Goal: Task Accomplishment & Management: Use online tool/utility

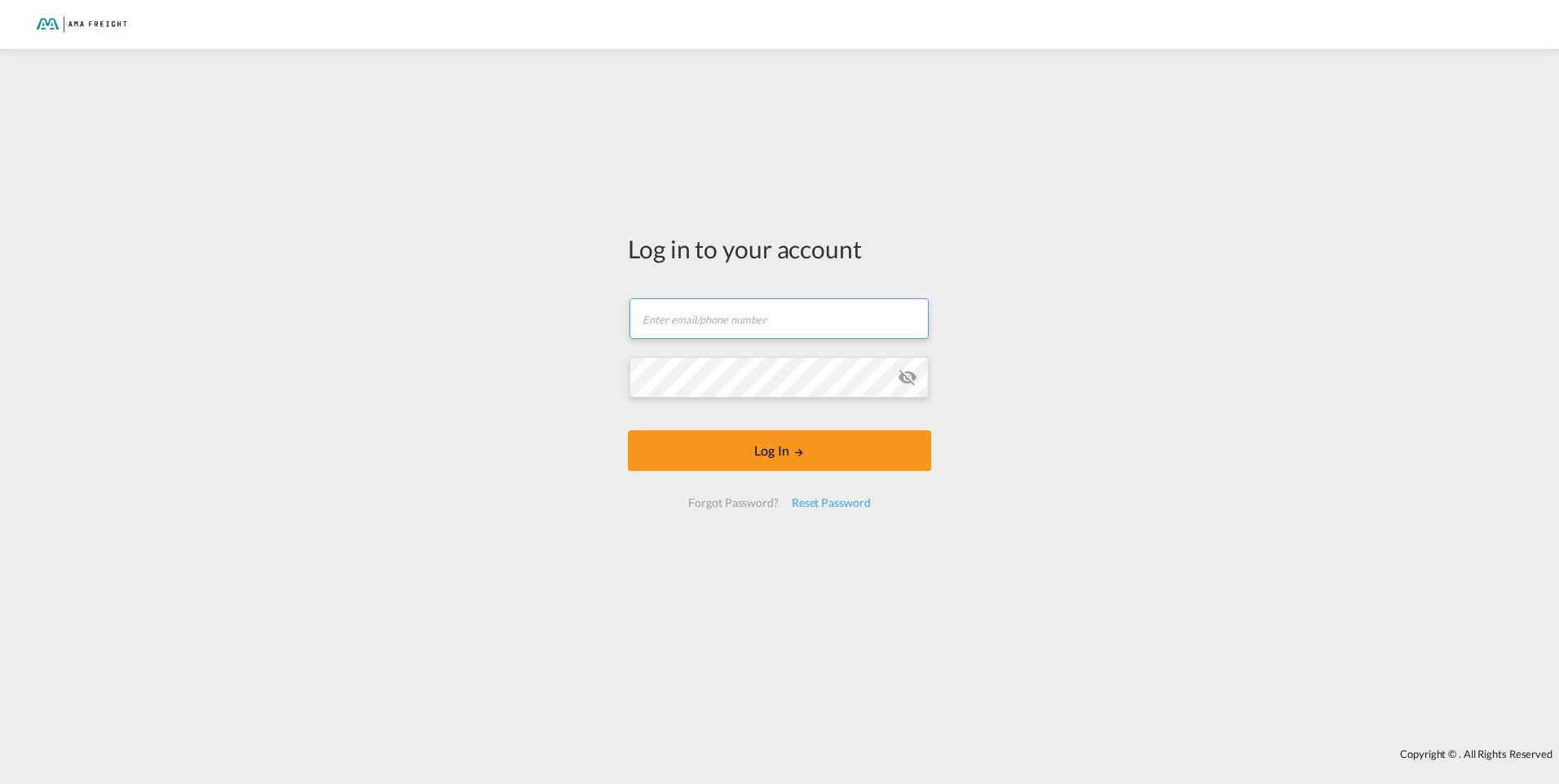
click at [696, 316] on input "text" at bounding box center [779, 318] width 299 height 40
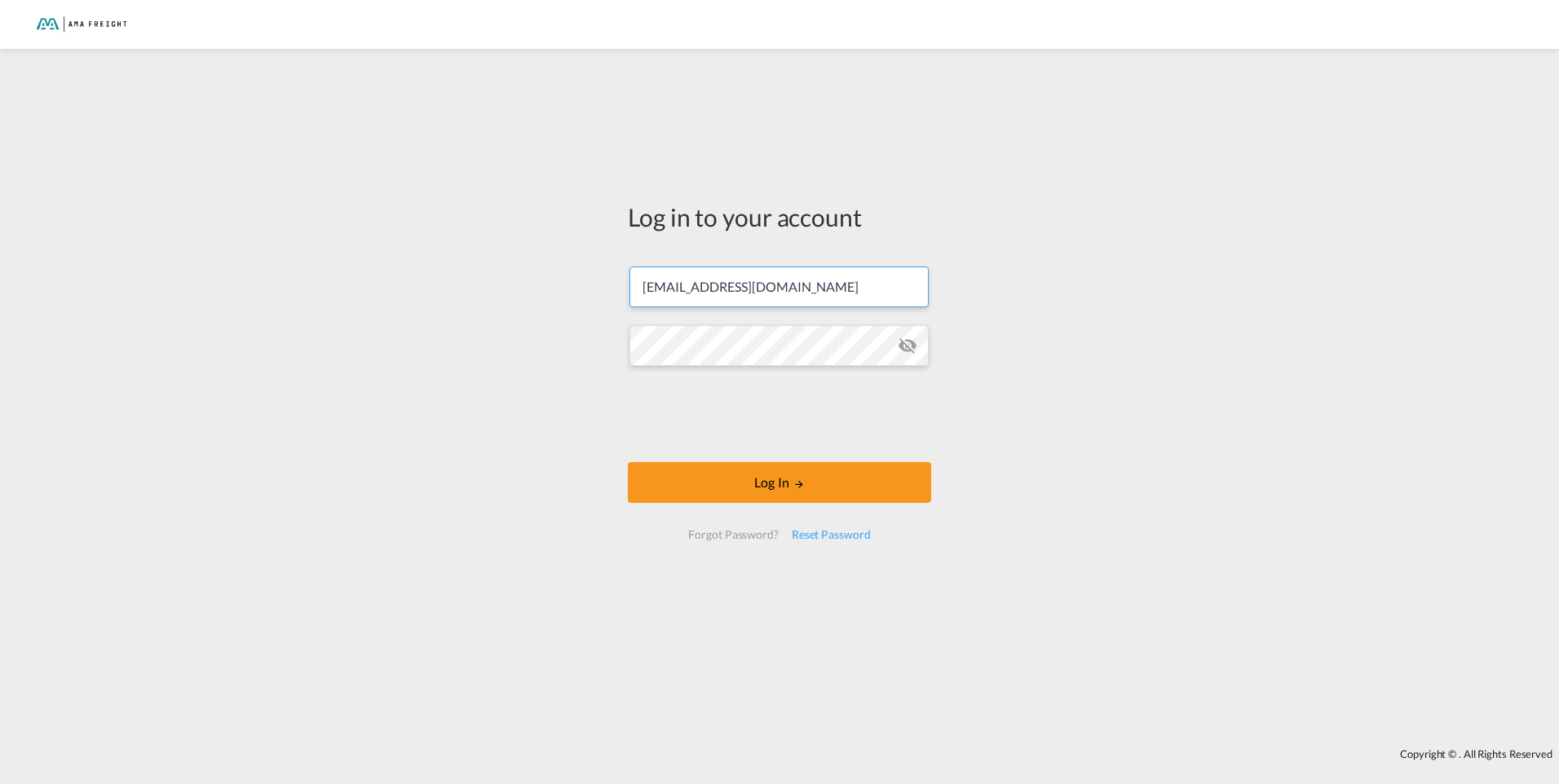
type input "[EMAIL_ADDRESS][DOMAIN_NAME]"
click at [628, 463] on button "Log In" at bounding box center [779, 482] width 303 height 40
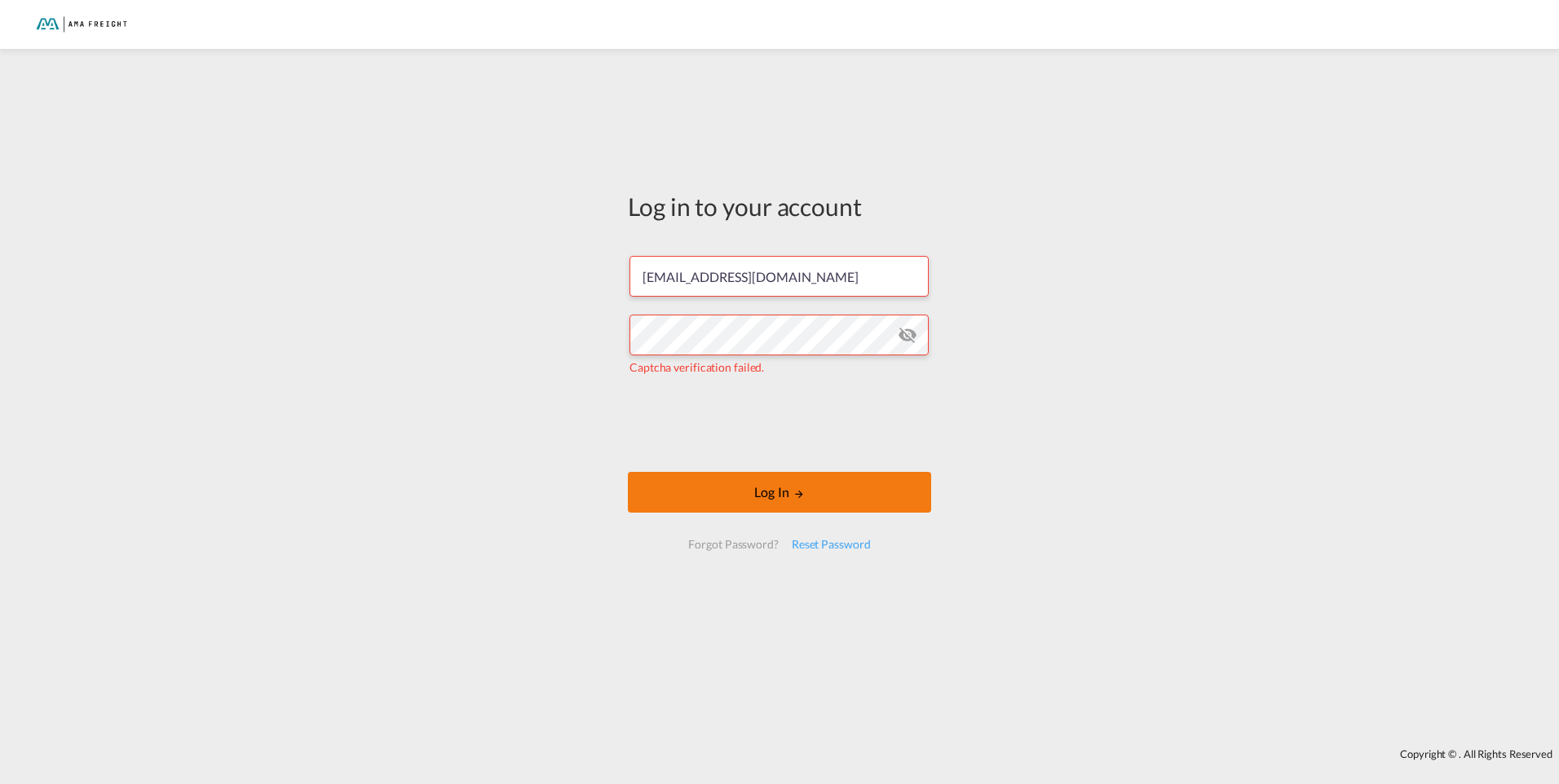
click at [785, 497] on button "Log In" at bounding box center [779, 492] width 303 height 40
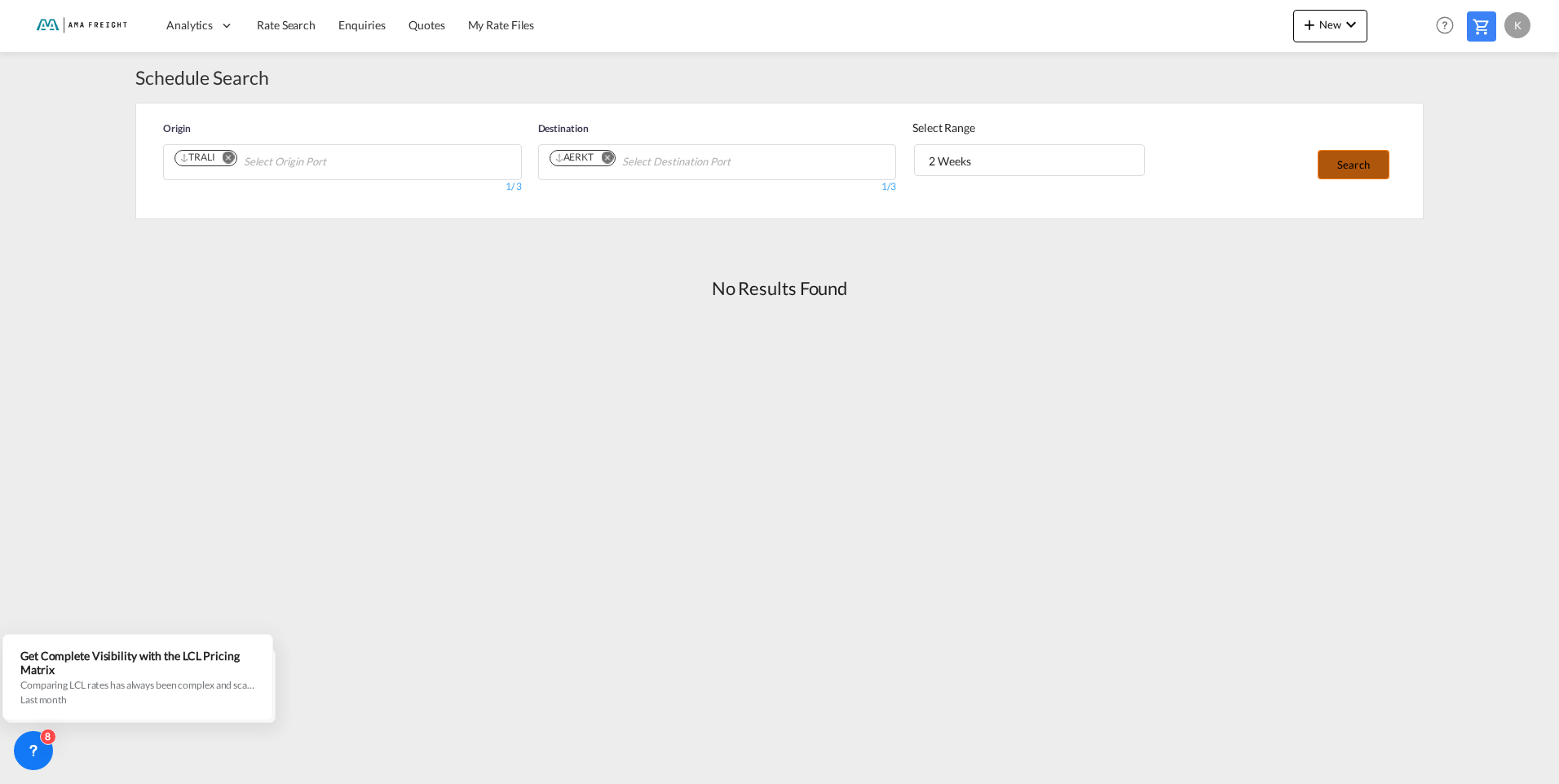
click at [1361, 168] on button "Search" at bounding box center [1353, 165] width 72 height 30
click at [607, 155] on md-icon "Remove" at bounding box center [606, 157] width 12 height 12
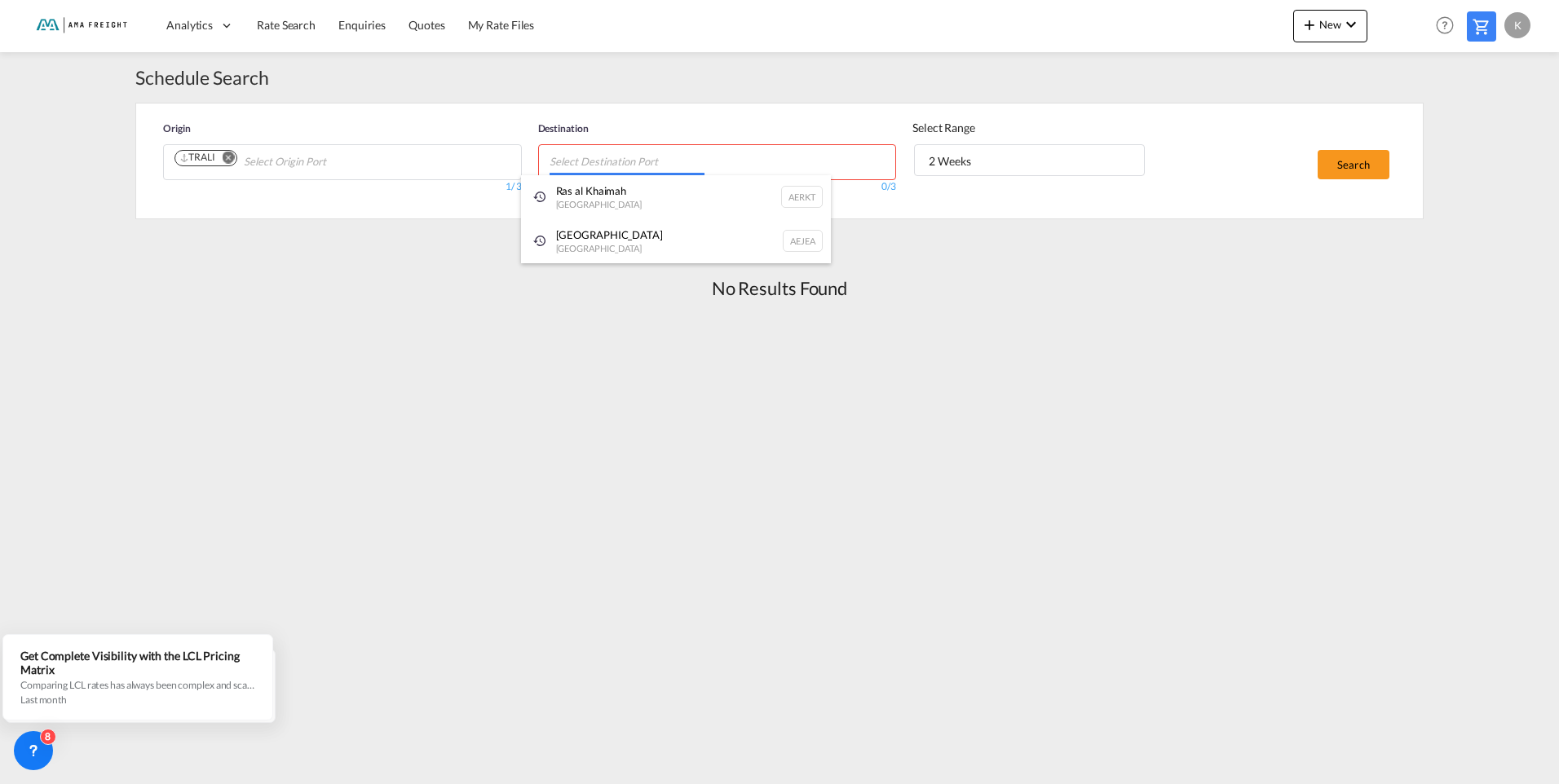
click at [629, 155] on body "Analytics Reports Rate Search Enquiries Quotes My Rate Files Analytics" at bounding box center [779, 392] width 1559 height 784
type input "ras"
click at [615, 198] on div "Ras al Khaimah United Arab Emirates AERKT" at bounding box center [676, 199] width 310 height 49
click at [231, 159] on md-icon "Remove" at bounding box center [228, 157] width 12 height 12
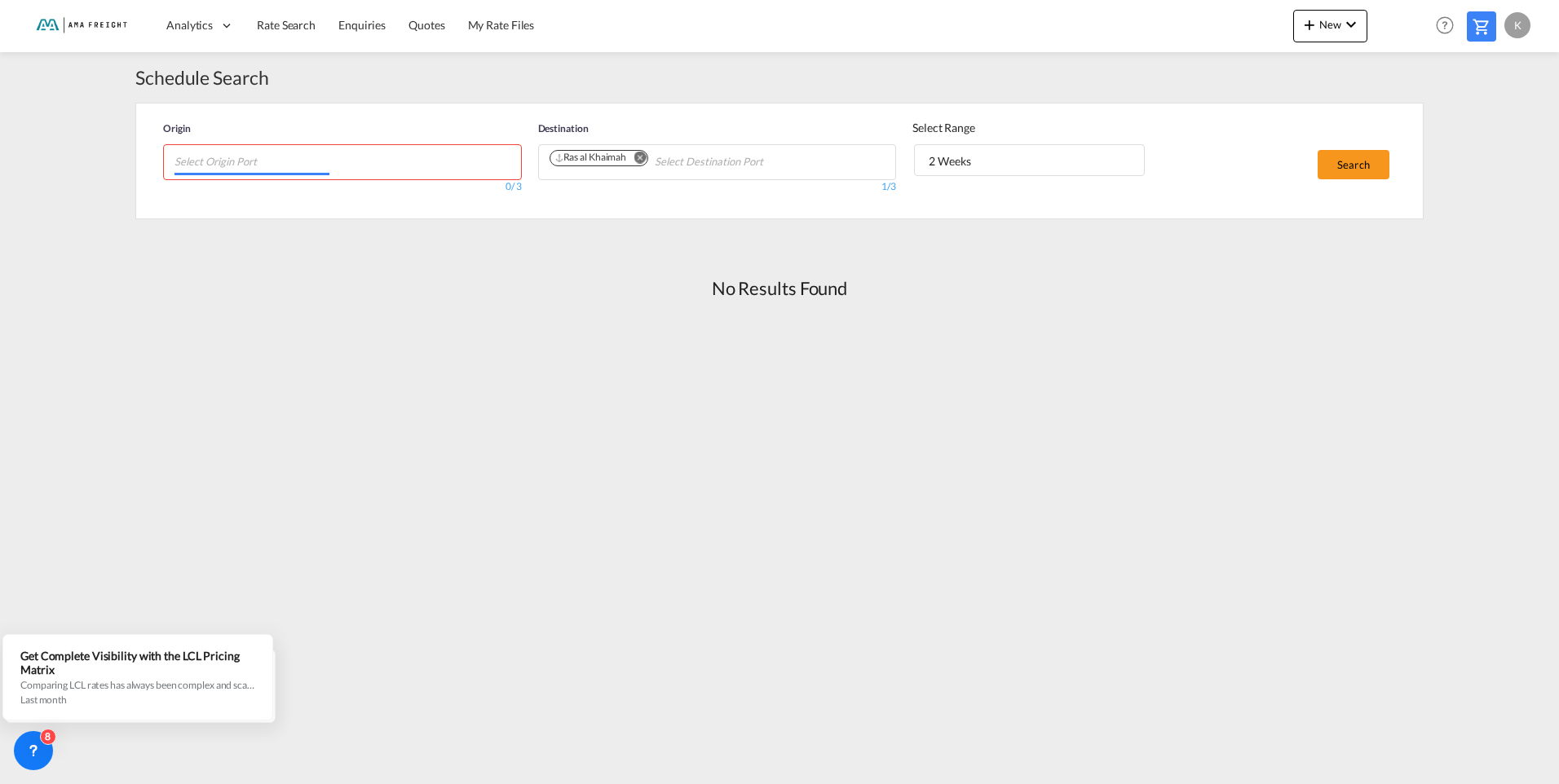
click at [249, 159] on input "Chips input." at bounding box center [252, 163] width 155 height 26
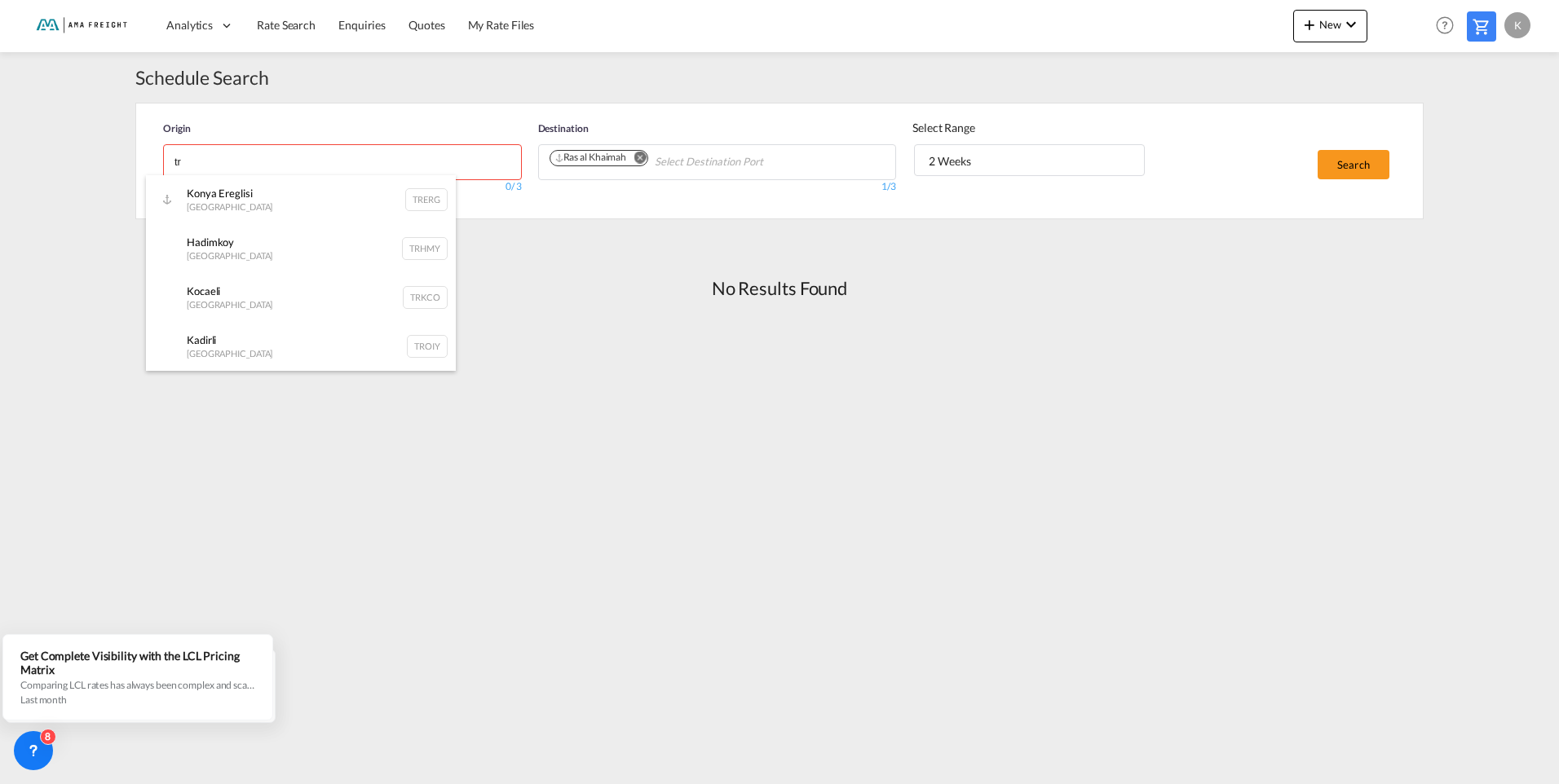
type input "t"
type input "T"
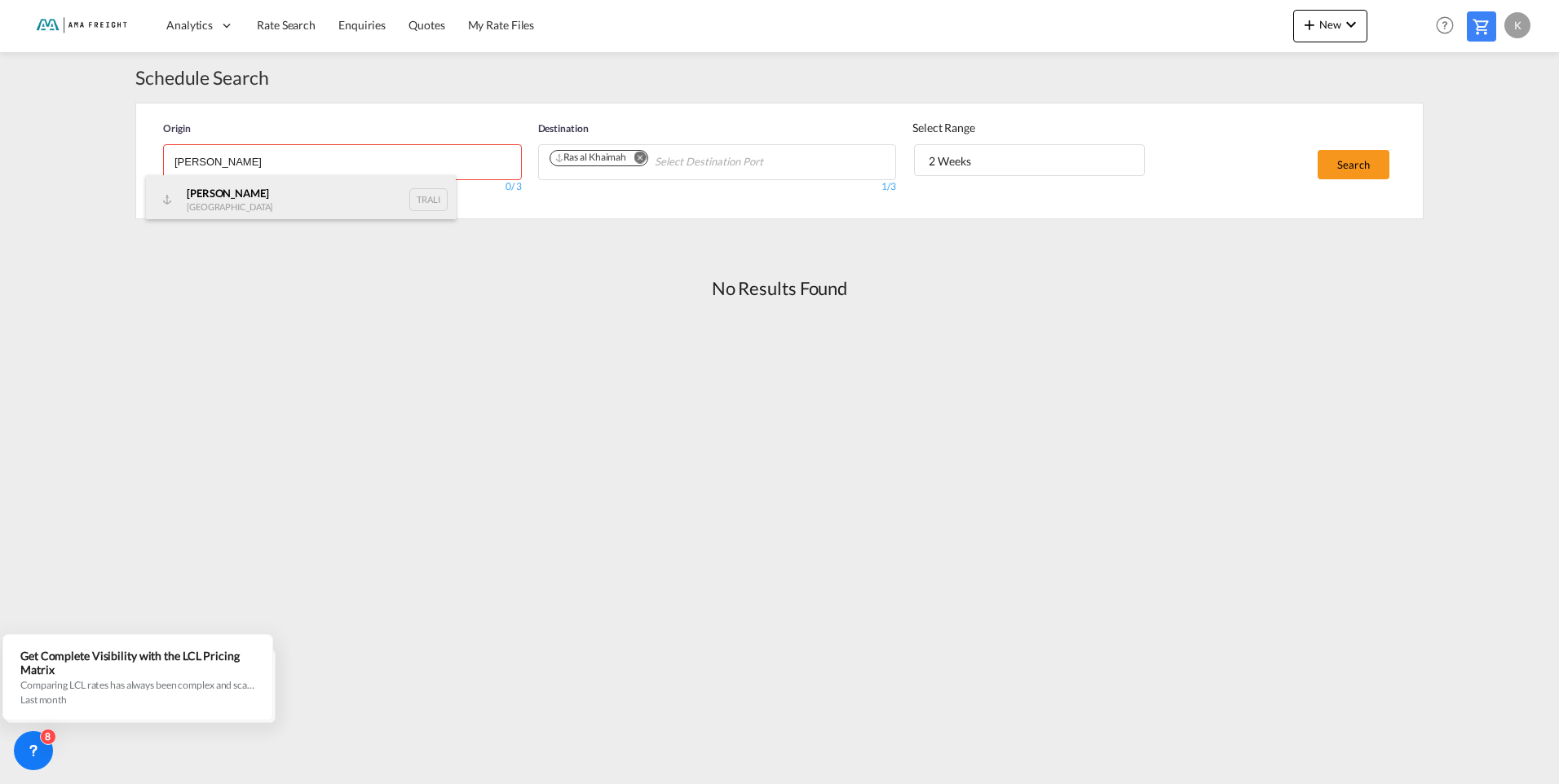
type input "Aliaga"
click at [248, 203] on div "Aliaga Turkey TRALI" at bounding box center [301, 199] width 310 height 49
click at [992, 161] on span "2 Weeks" at bounding box center [1035, 162] width 213 height 17
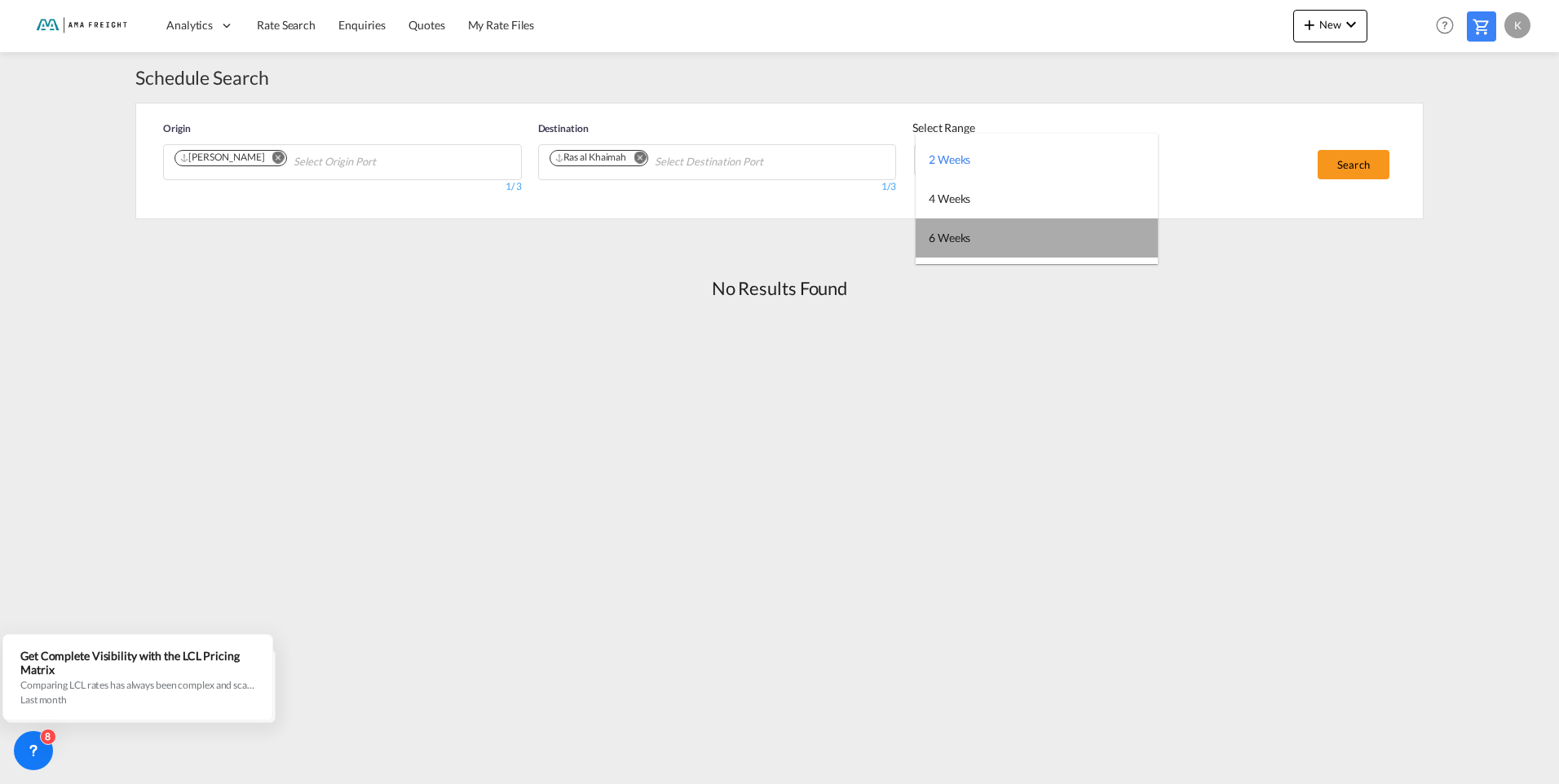
drag, startPoint x: 977, startPoint y: 240, endPoint x: 1040, endPoint y: 204, distance: 72.6
click at [977, 240] on md-option "6 Weeks" at bounding box center [1036, 237] width 242 height 39
click at [1363, 163] on button "Search" at bounding box center [1353, 165] width 72 height 30
click at [273, 155] on md-icon "Remove" at bounding box center [278, 157] width 12 height 12
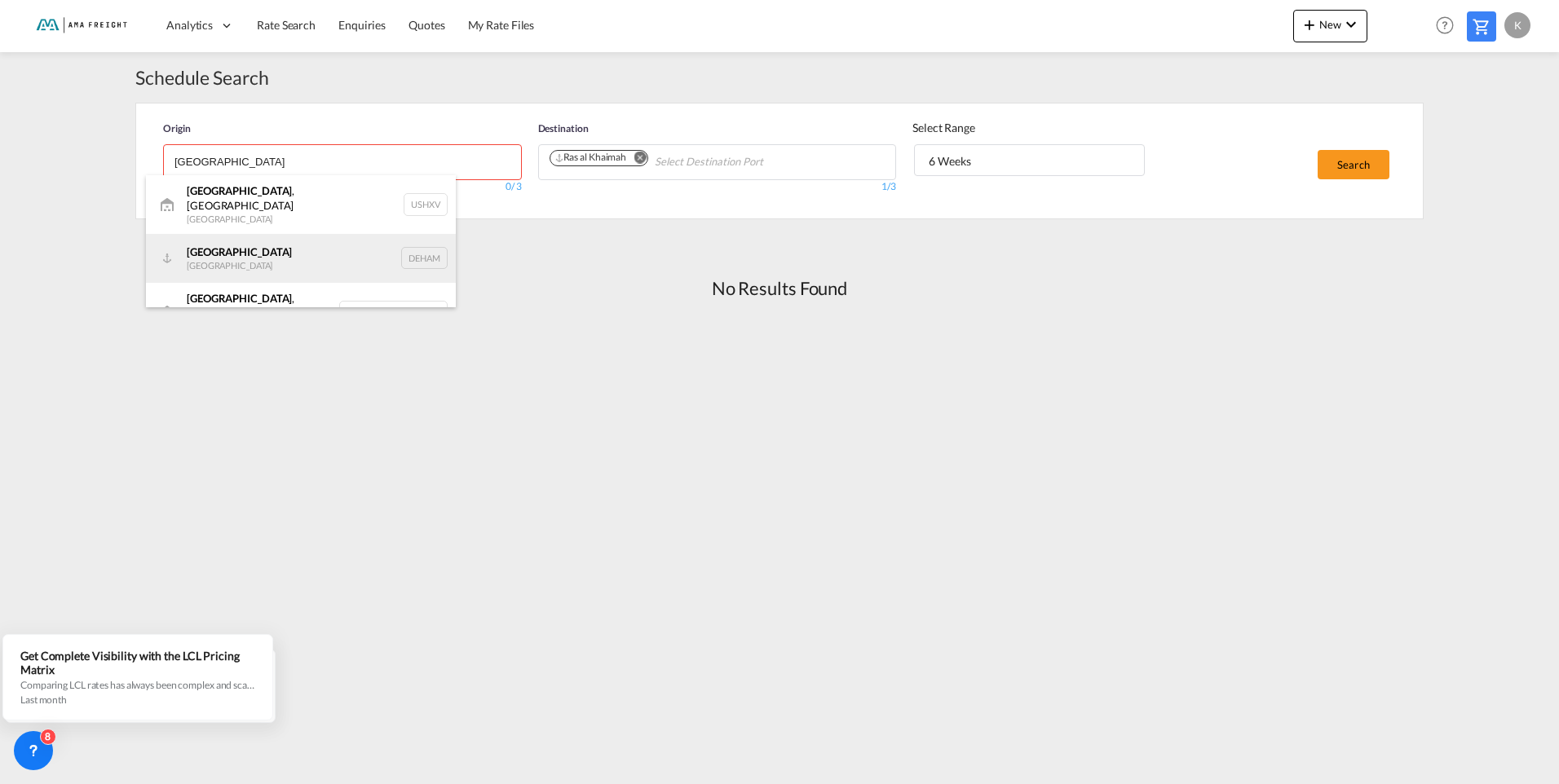
type input "hamburg"
click at [225, 252] on div "Hamburg Germany DEHAM" at bounding box center [301, 258] width 310 height 49
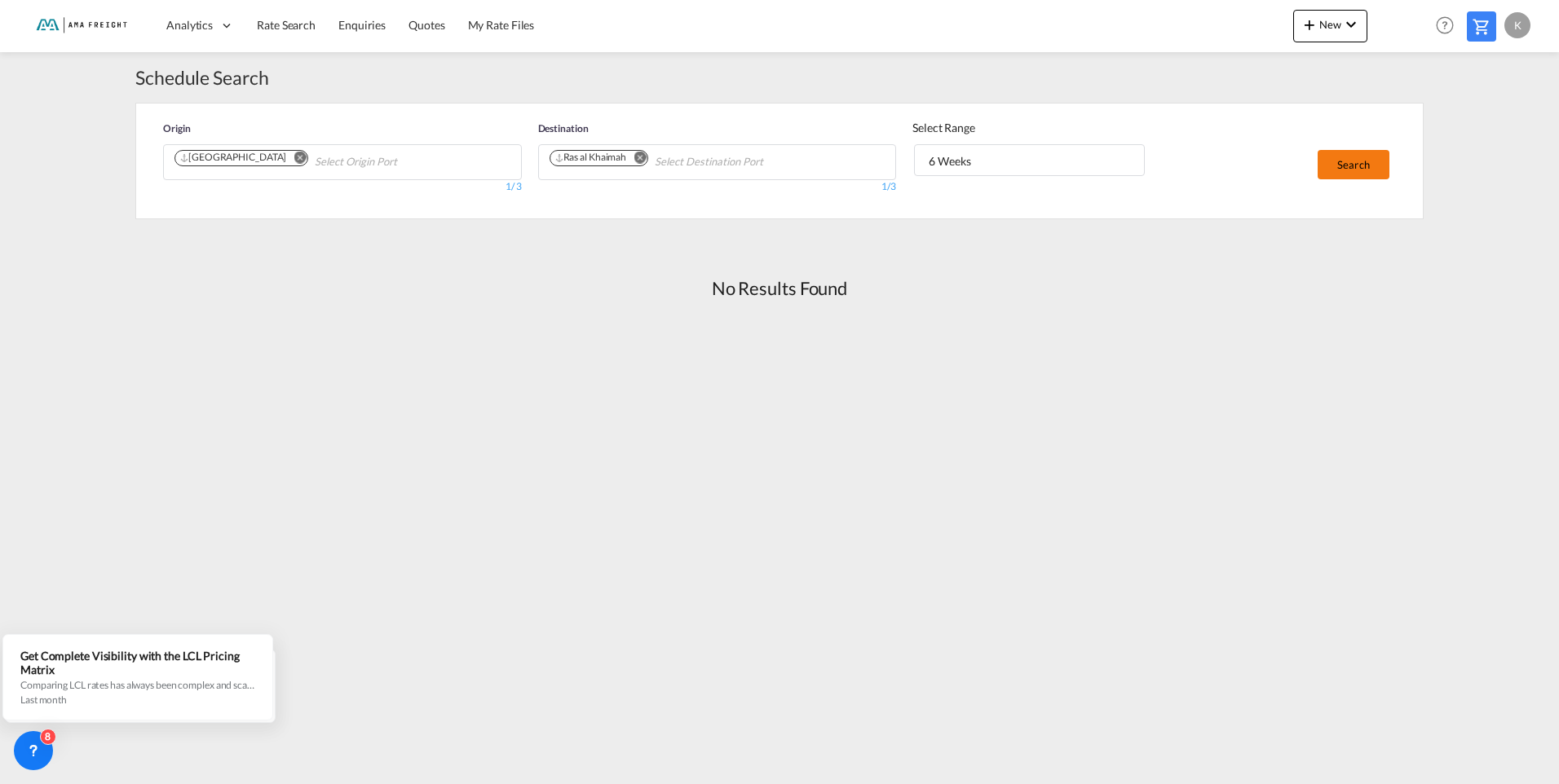
click at [1358, 165] on button "Search" at bounding box center [1353, 165] width 72 height 30
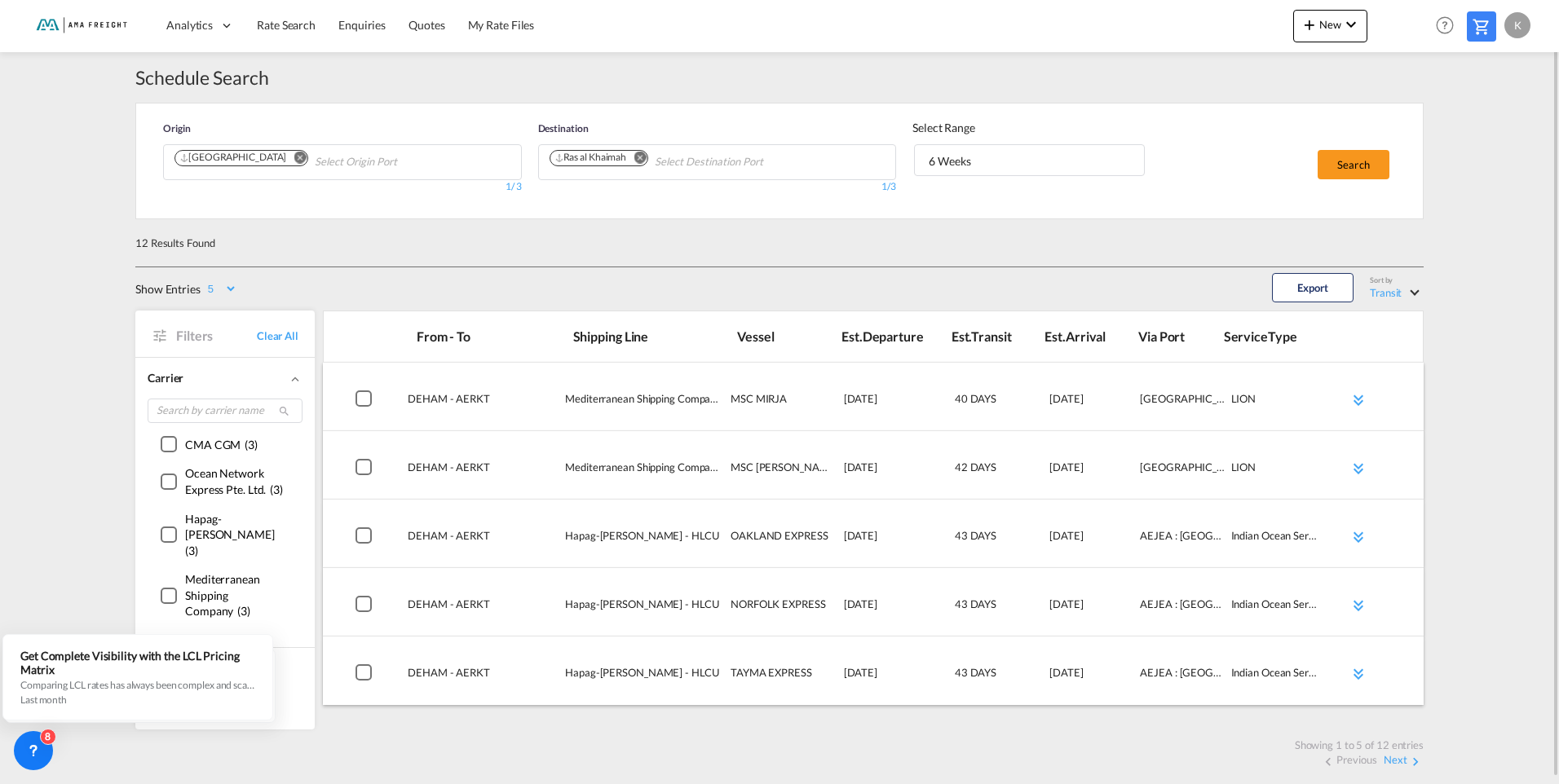
scroll to position [6, 0]
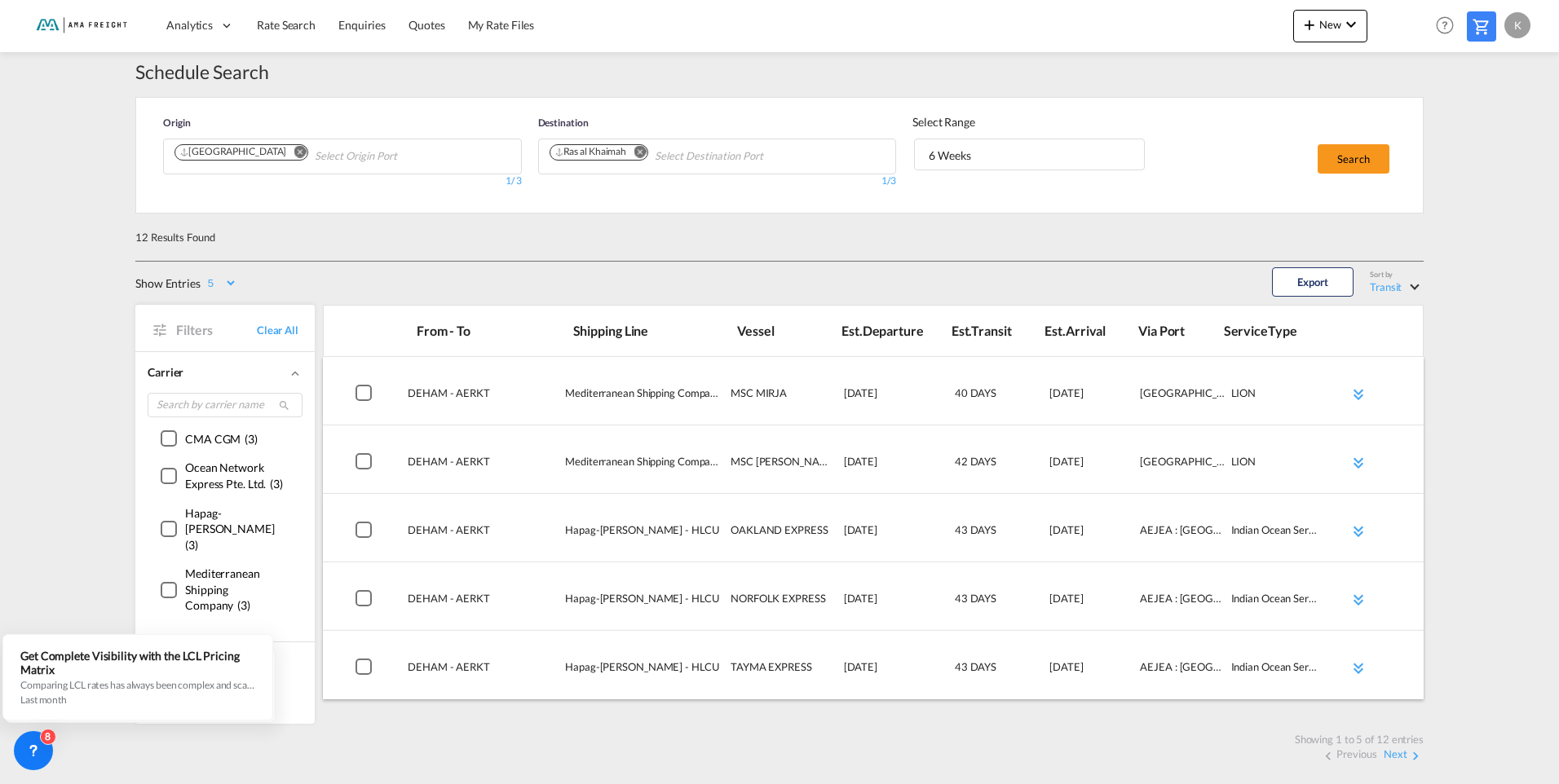
click at [293, 151] on md-icon "Remove" at bounding box center [299, 151] width 12 height 12
